Goal: Task Accomplishment & Management: Manage account settings

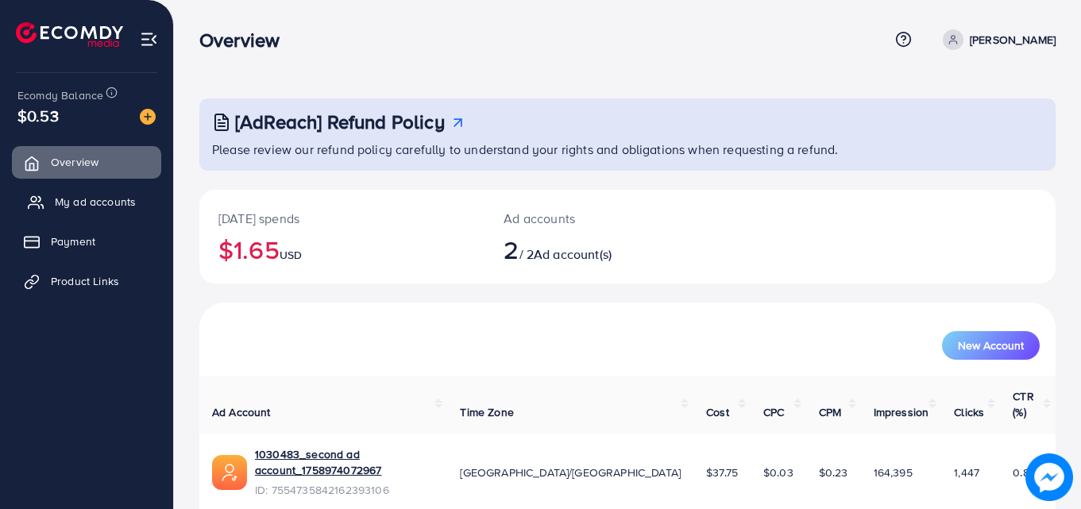
click at [80, 203] on span "My ad accounts" at bounding box center [95, 202] width 81 height 16
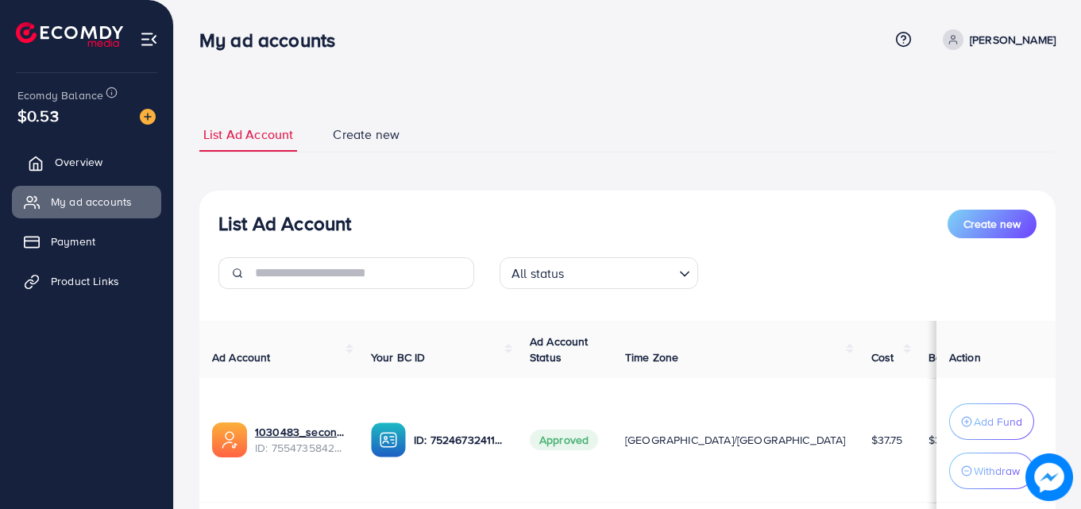
click at [91, 160] on span "Overview" at bounding box center [79, 162] width 48 height 16
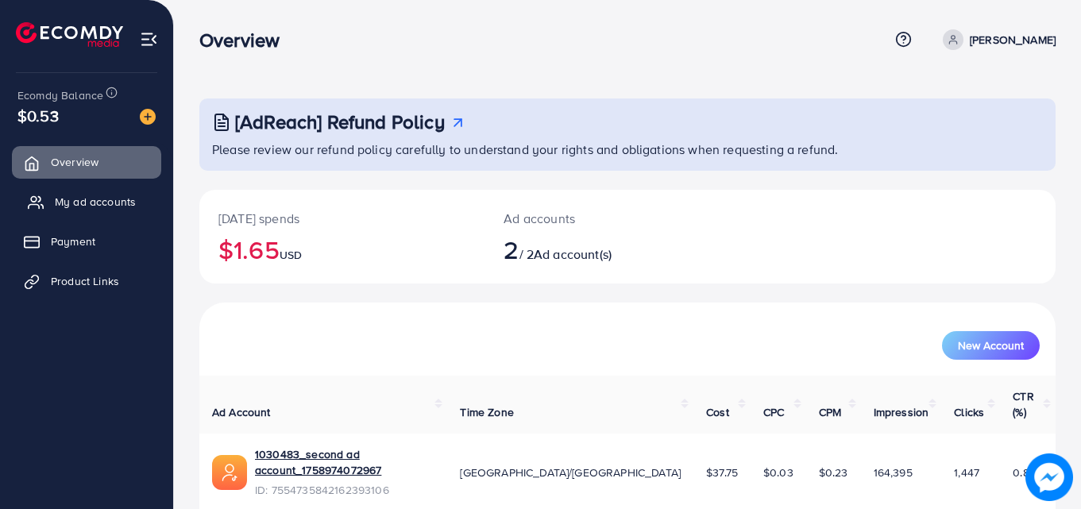
click at [88, 205] on span "My ad accounts" at bounding box center [95, 202] width 81 height 16
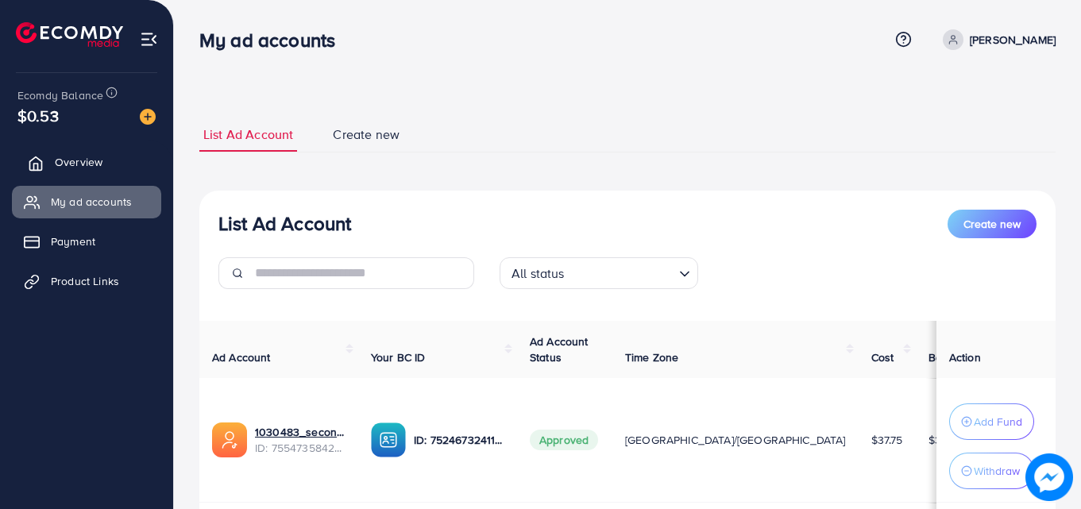
click at [113, 178] on link "Overview" at bounding box center [86, 162] width 149 height 32
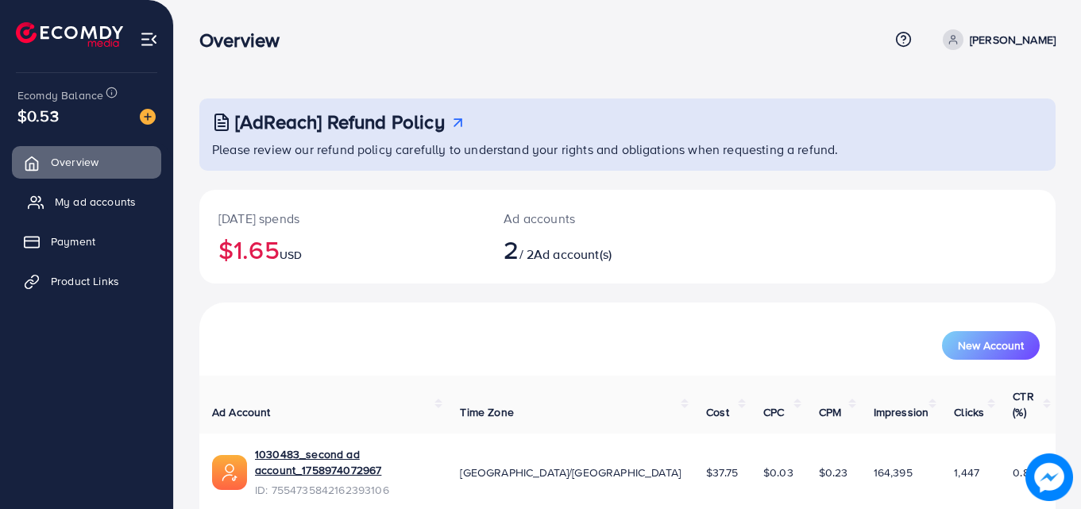
click at [106, 197] on span "My ad accounts" at bounding box center [95, 202] width 81 height 16
